Goal: Task Accomplishment & Management: Manage account settings

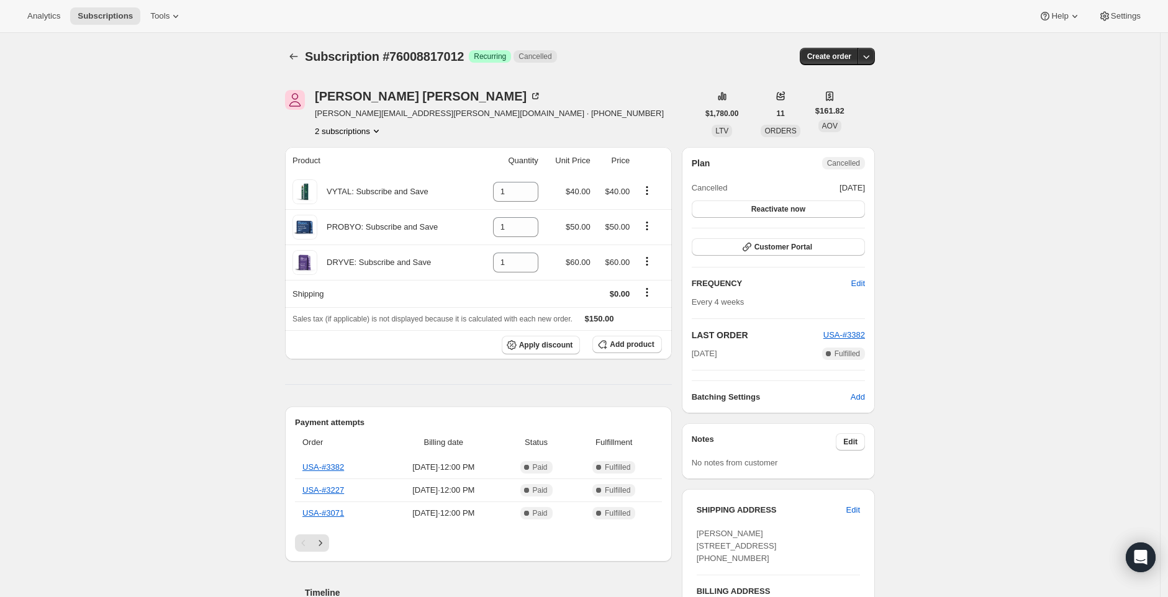
click at [380, 128] on icon "Product actions" at bounding box center [376, 131] width 12 height 12
click at [371, 179] on span "76008849780" at bounding box center [352, 175] width 86 height 12
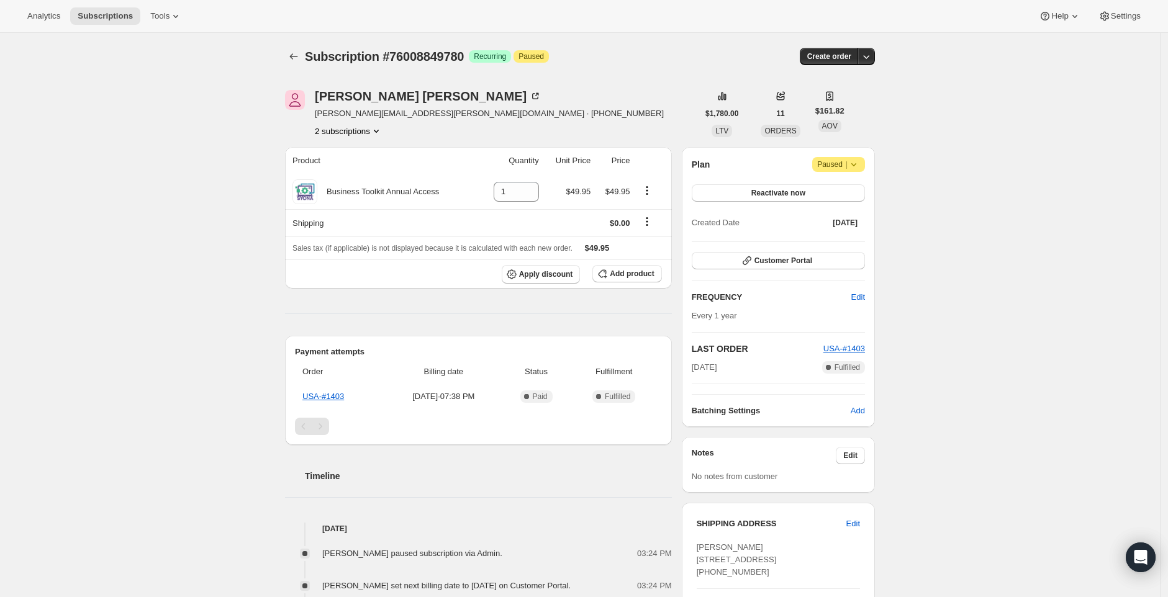
click at [860, 168] on icon at bounding box center [853, 164] width 12 height 12
click at [842, 187] on span "Cancel subscription" at bounding box center [839, 188] width 70 height 9
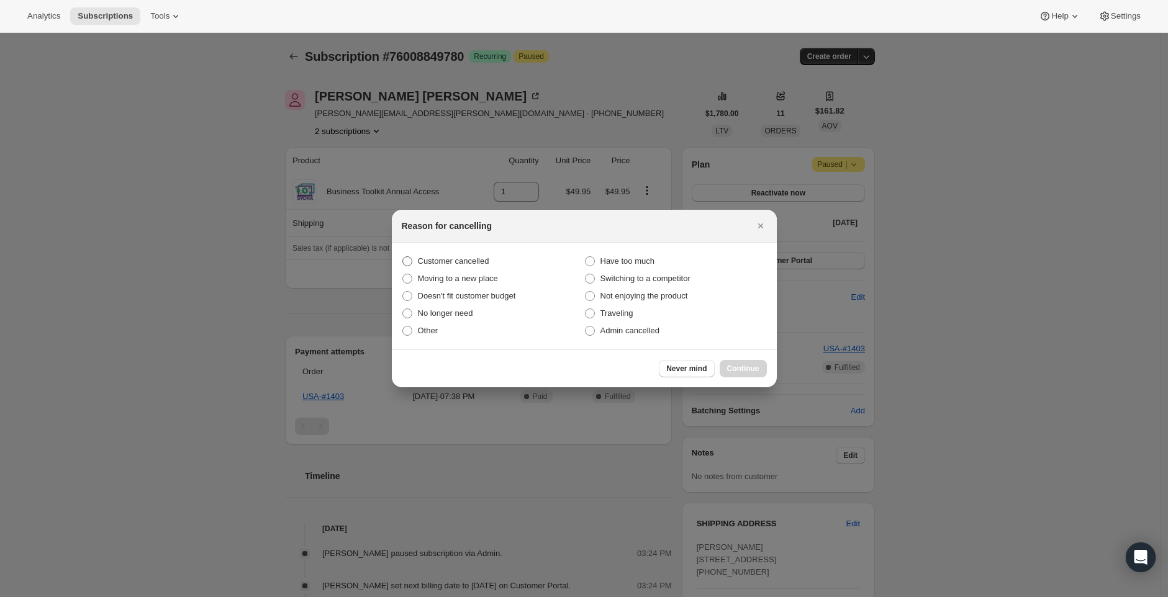
click at [464, 257] on span "Customer cancelled" at bounding box center [453, 260] width 71 height 9
click at [403, 257] on input "Customer cancelled" at bounding box center [402, 256] width 1 height 1
radio input "true"
click at [743, 372] on span "Continue" at bounding box center [743, 369] width 32 height 10
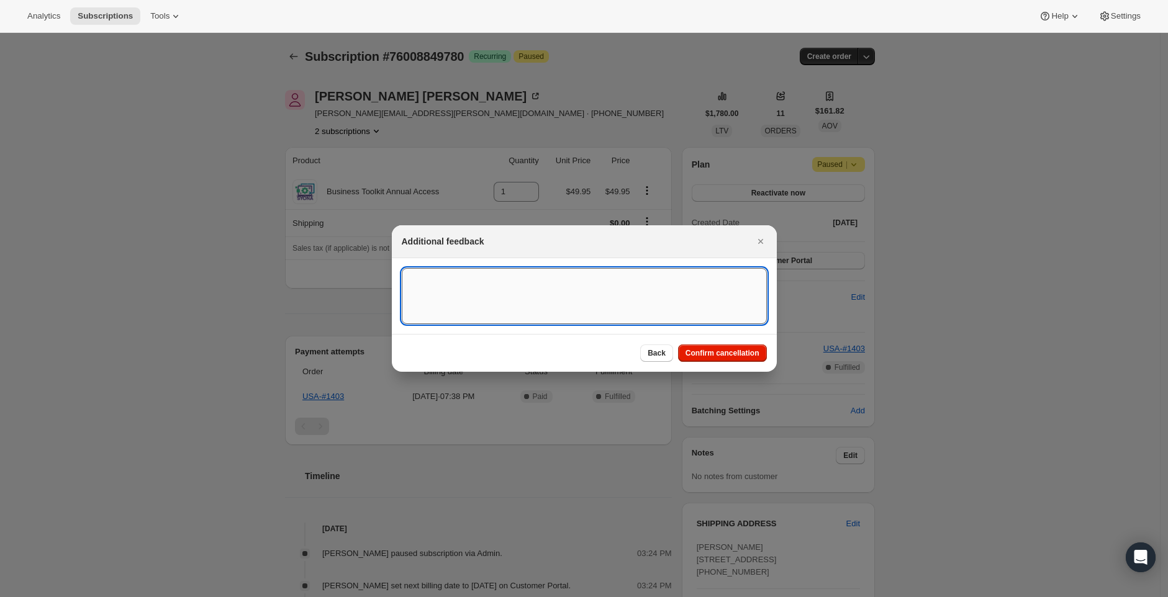
click at [563, 297] on textarea ":r37:" at bounding box center [584, 296] width 365 height 56
paste textarea "Customer requested; requirement explained."
type textarea "Customer requested; requirement explained."
click at [739, 358] on span "Confirm cancellation" at bounding box center [722, 353] width 74 height 10
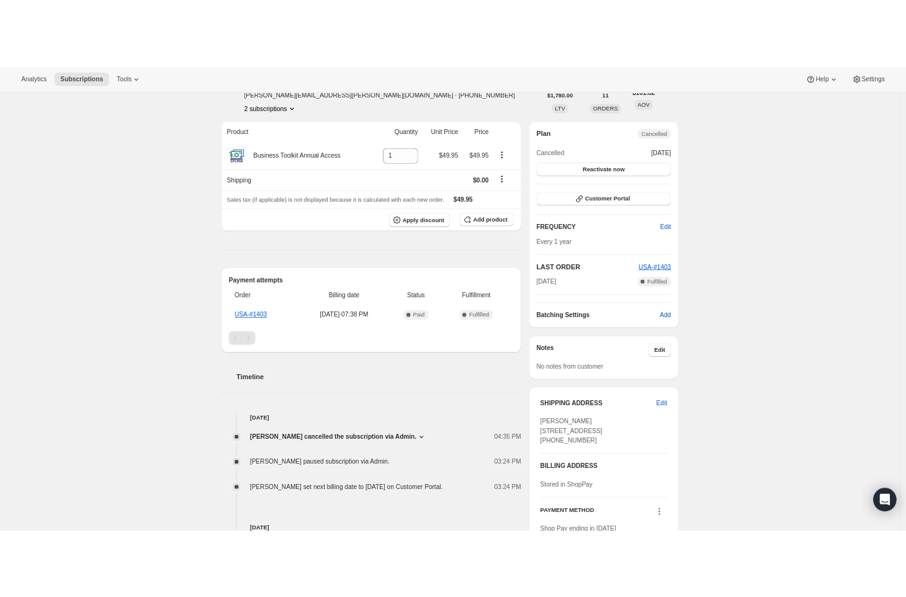
scroll to position [138, 0]
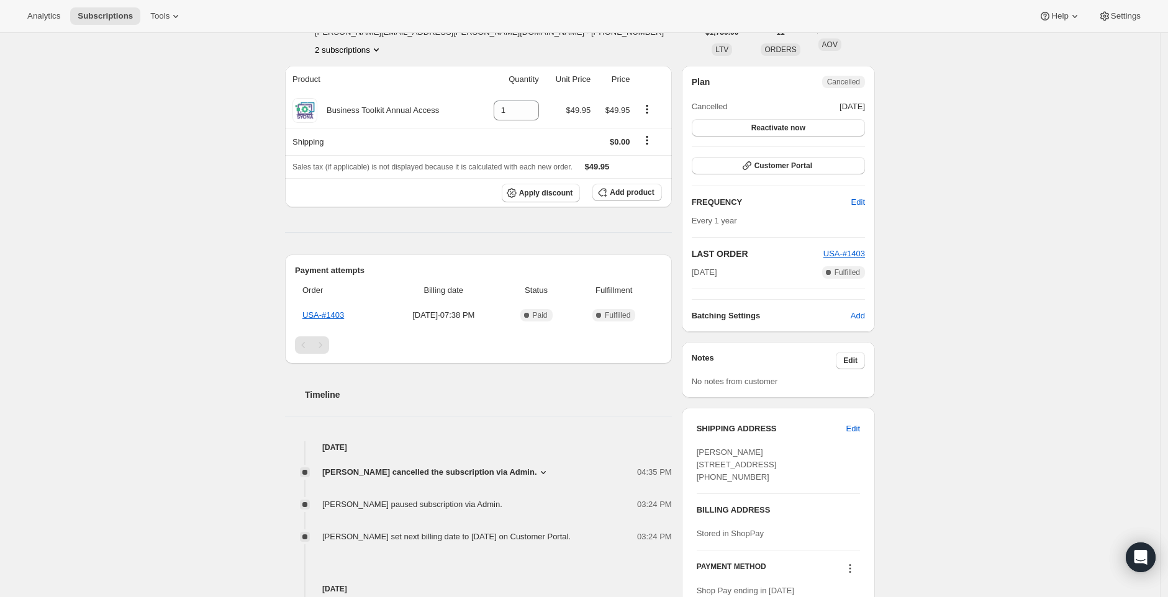
drag, startPoint x: 382, startPoint y: 450, endPoint x: 316, endPoint y: 449, distance: 65.8
click at [316, 449] on h4 "[DATE]" at bounding box center [478, 447] width 387 height 12
copy h4 "[DATE]"
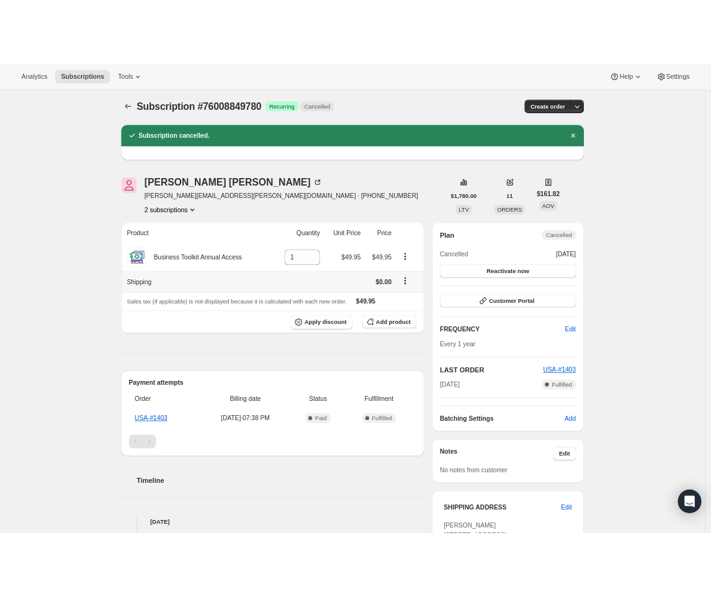
scroll to position [0, 0]
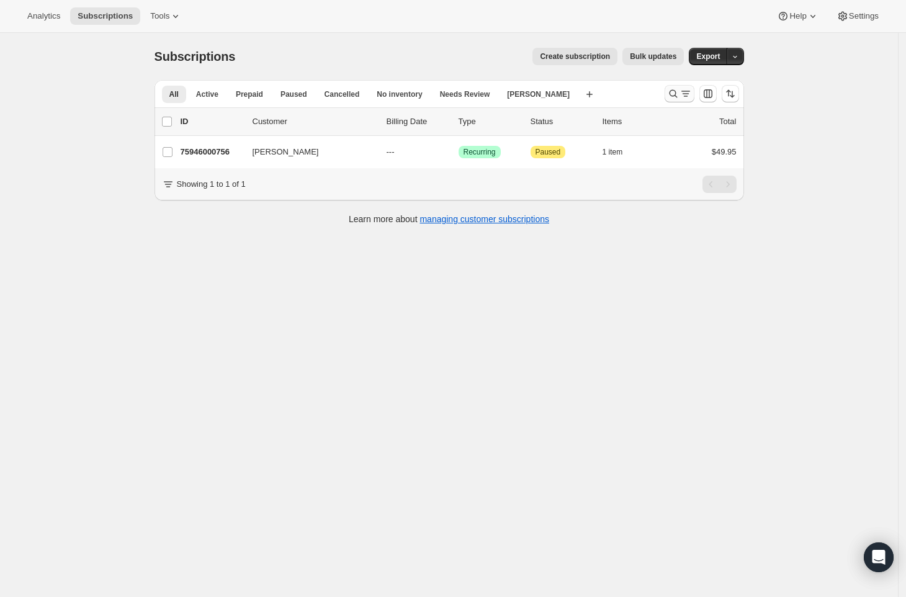
click at [676, 95] on icon "Search and filter results" at bounding box center [673, 94] width 12 height 12
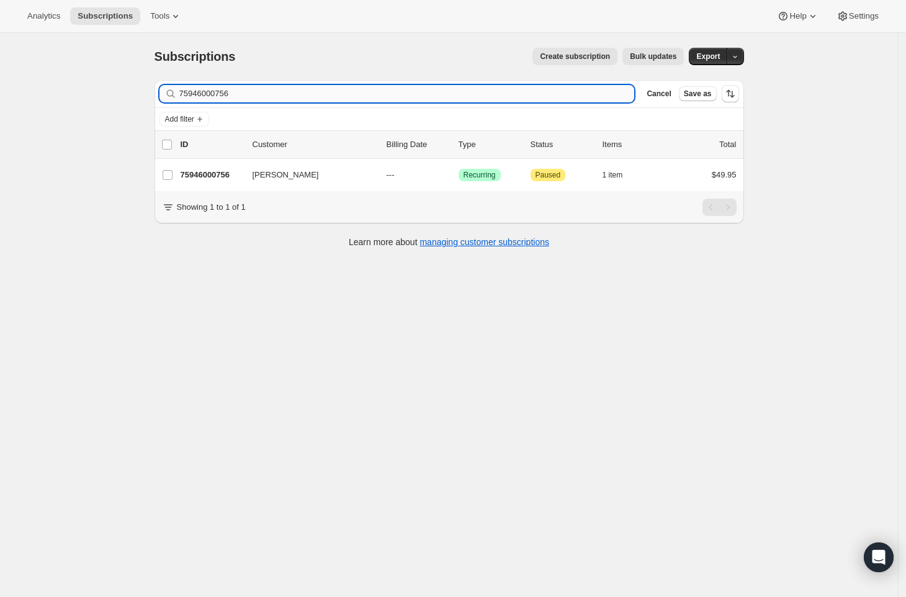
click at [477, 94] on input "75946000756" at bounding box center [407, 93] width 456 height 17
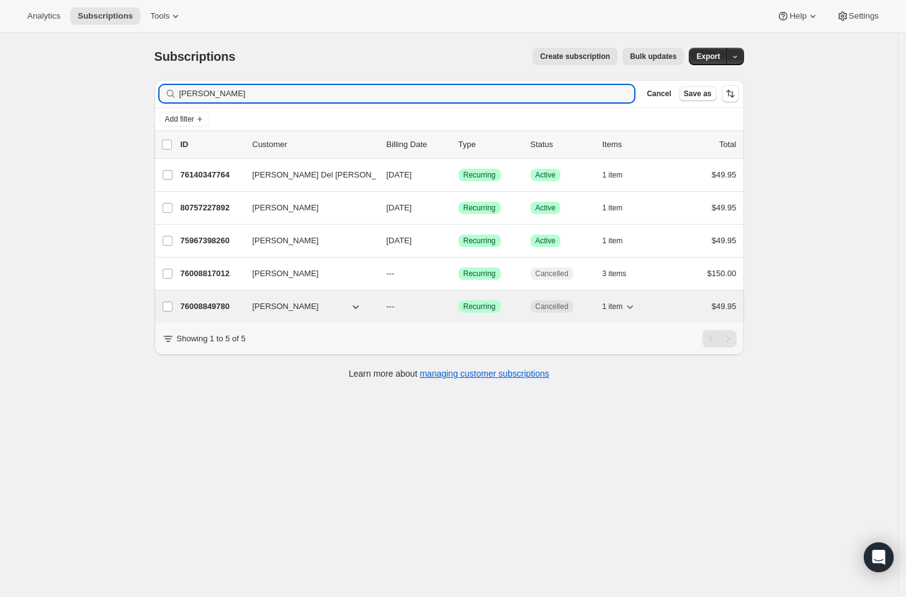
type input "[PERSON_NAME]"
click at [336, 305] on button "[PERSON_NAME]" at bounding box center [307, 307] width 124 height 20
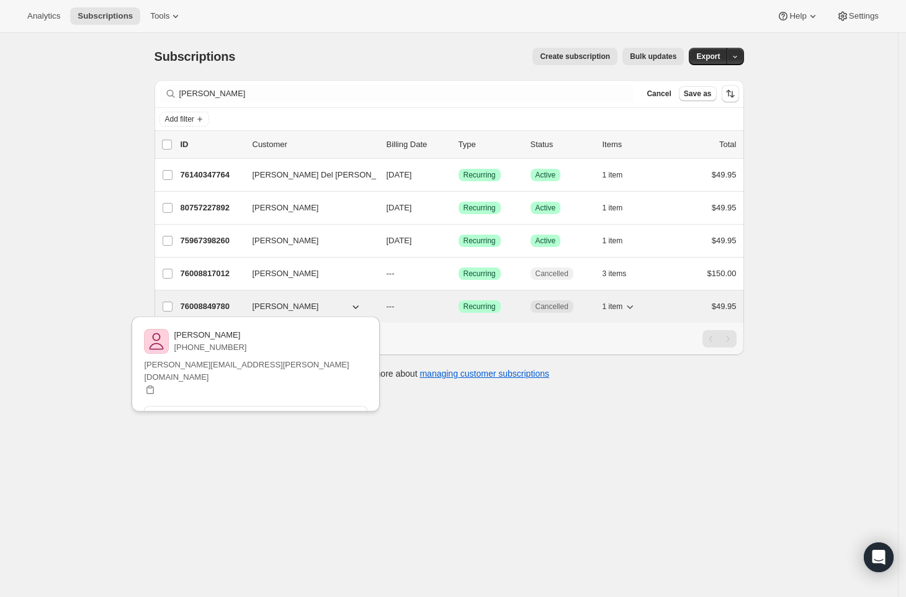
click at [237, 309] on p "76008849780" at bounding box center [212, 306] width 62 height 12
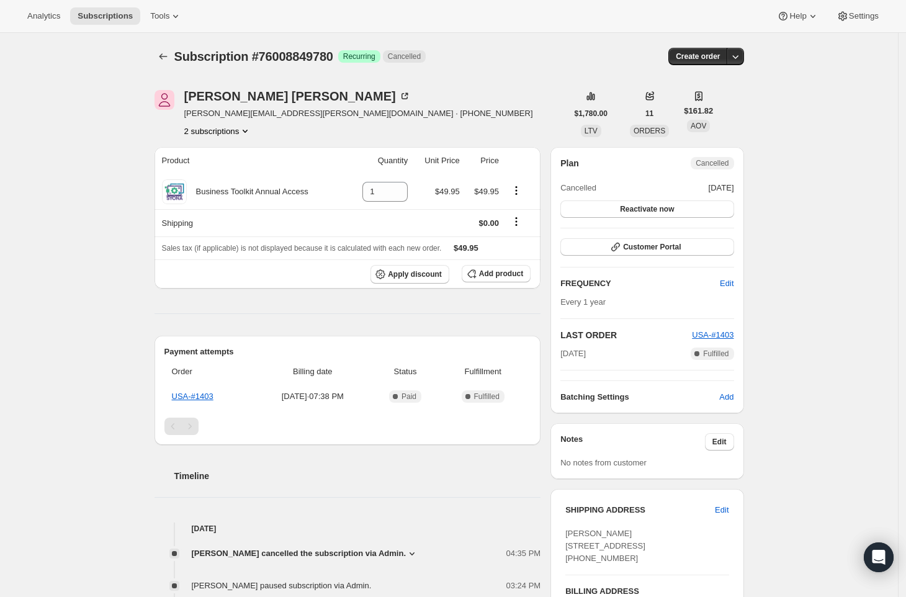
click at [243, 136] on button "2 subscriptions" at bounding box center [218, 131] width 68 height 12
click at [809, 143] on div "Subscription #76008849780. This page is ready Subscription #76008849780 Success…" at bounding box center [449, 561] width 898 height 1056
